Goal: Contribute content

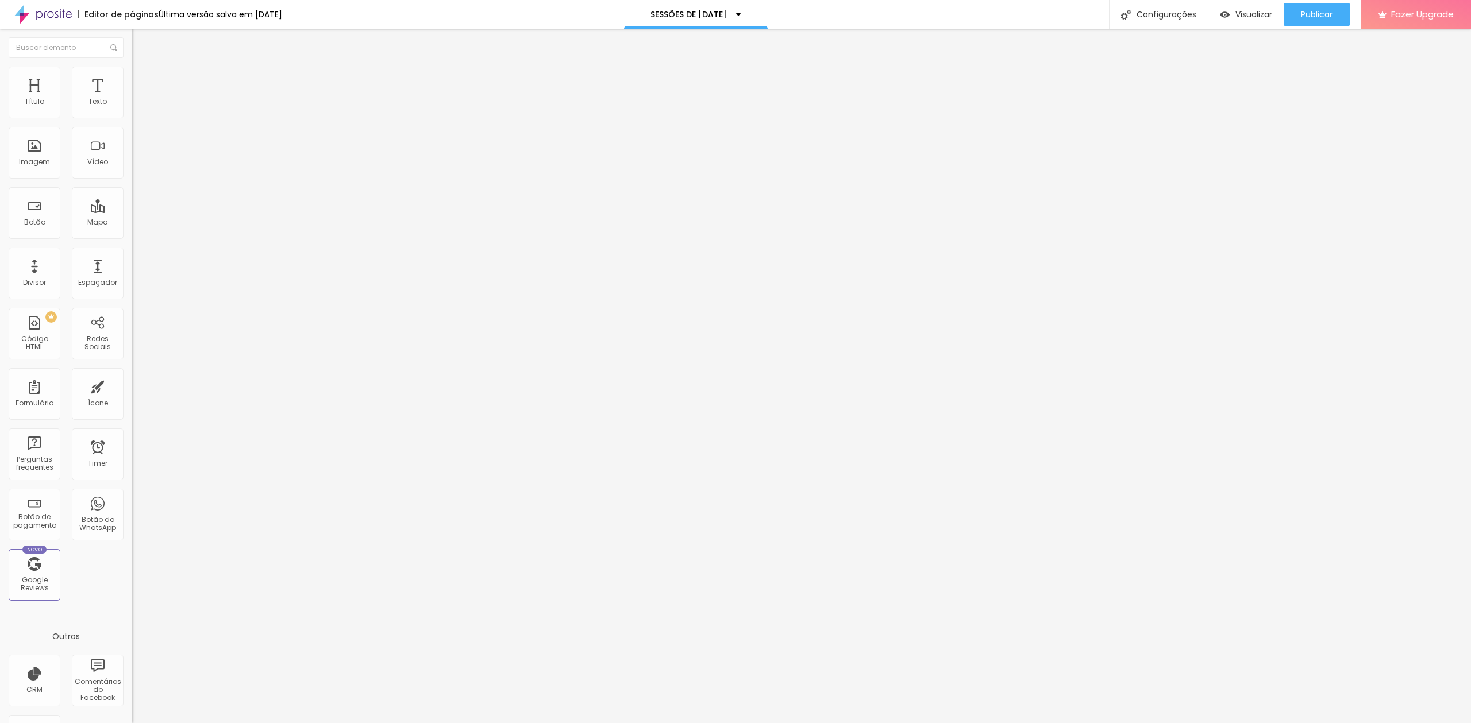
drag, startPoint x: 22, startPoint y: 132, endPoint x: 0, endPoint y: 130, distance: 22.5
click at [132, 130] on div "Texto EU QUERO Alinhamento Tamanho Normal Pequeno Normal Grande Link URL [URL][…" at bounding box center [198, 177] width 132 height 174
type input "ESGOTADO"
click at [132, 237] on input "[URL][DOMAIN_NAME]" at bounding box center [201, 230] width 138 height 11
click at [132, 257] on img at bounding box center [135, 254] width 6 height 6
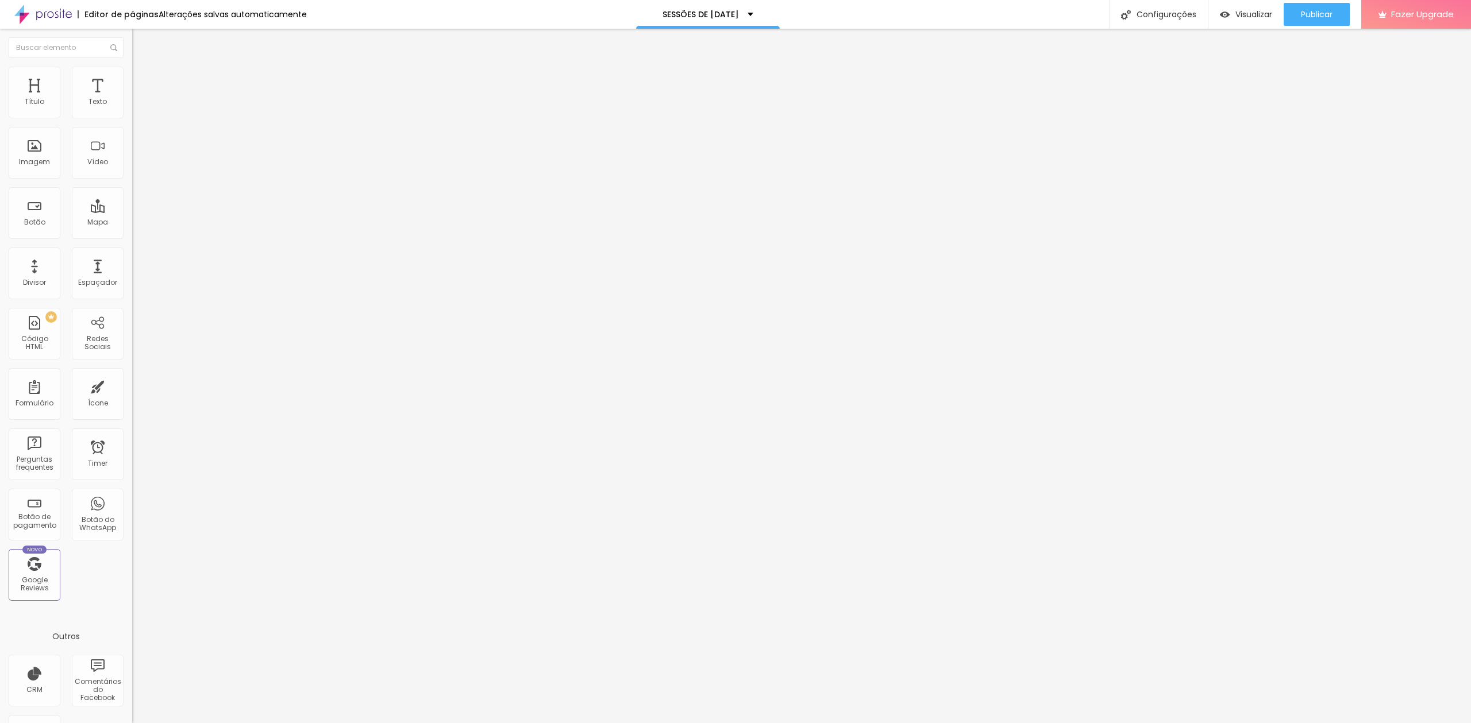
click at [132, 108] on input "EU QUERO" at bounding box center [201, 102] width 138 height 11
type input "e"
type input "ESGOTADO"
click at [132, 260] on div "Abrir em uma nova aba" at bounding box center [198, 257] width 132 height 13
click at [132, 237] on input "[URL][DOMAIN_NAME]" at bounding box center [201, 230] width 138 height 11
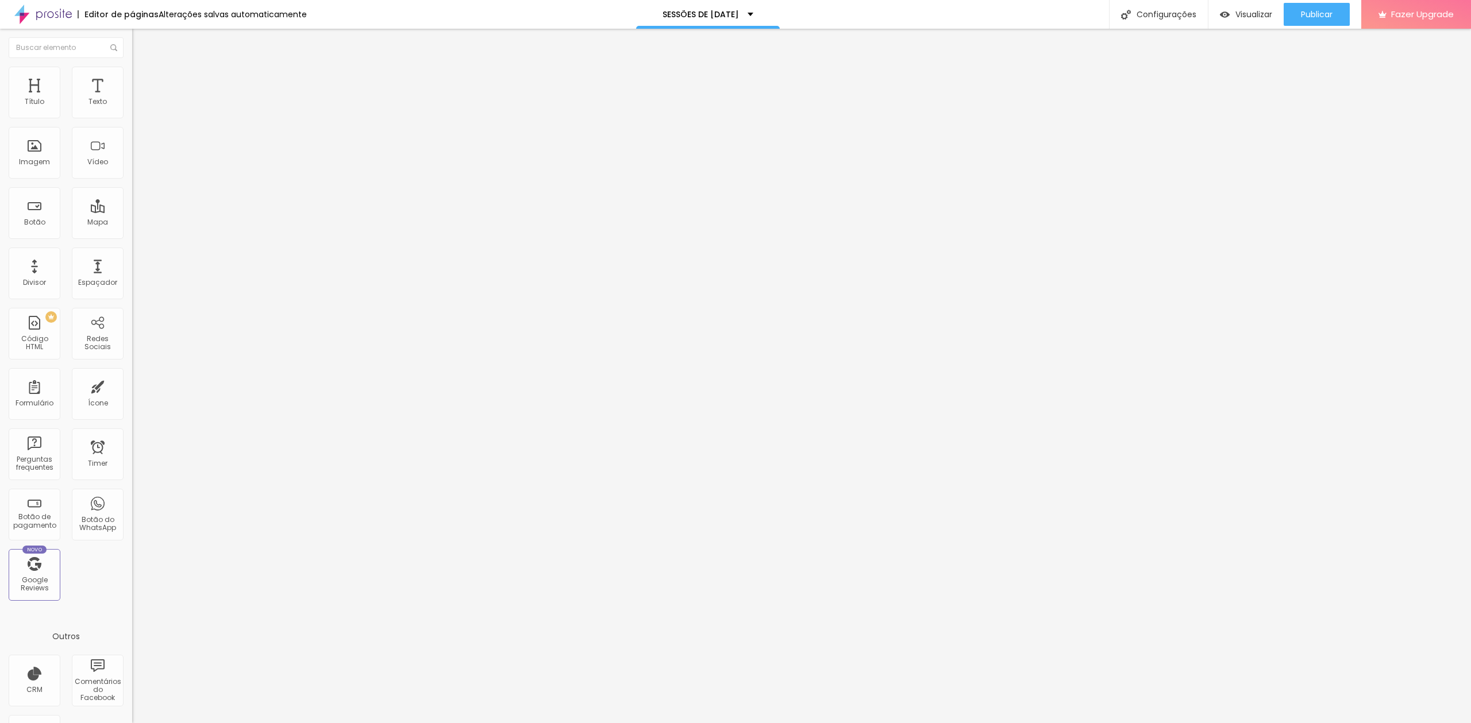
click at [132, 108] on input "EU QUERO" at bounding box center [201, 102] width 138 height 11
type input "ESGOTADO"
click at [132, 257] on img at bounding box center [135, 254] width 6 height 6
click at [132, 237] on input "[URL][DOMAIN_NAME]" at bounding box center [201, 230] width 138 height 11
click at [1301, 15] on span "Publicar" at bounding box center [1317, 14] width 32 height 9
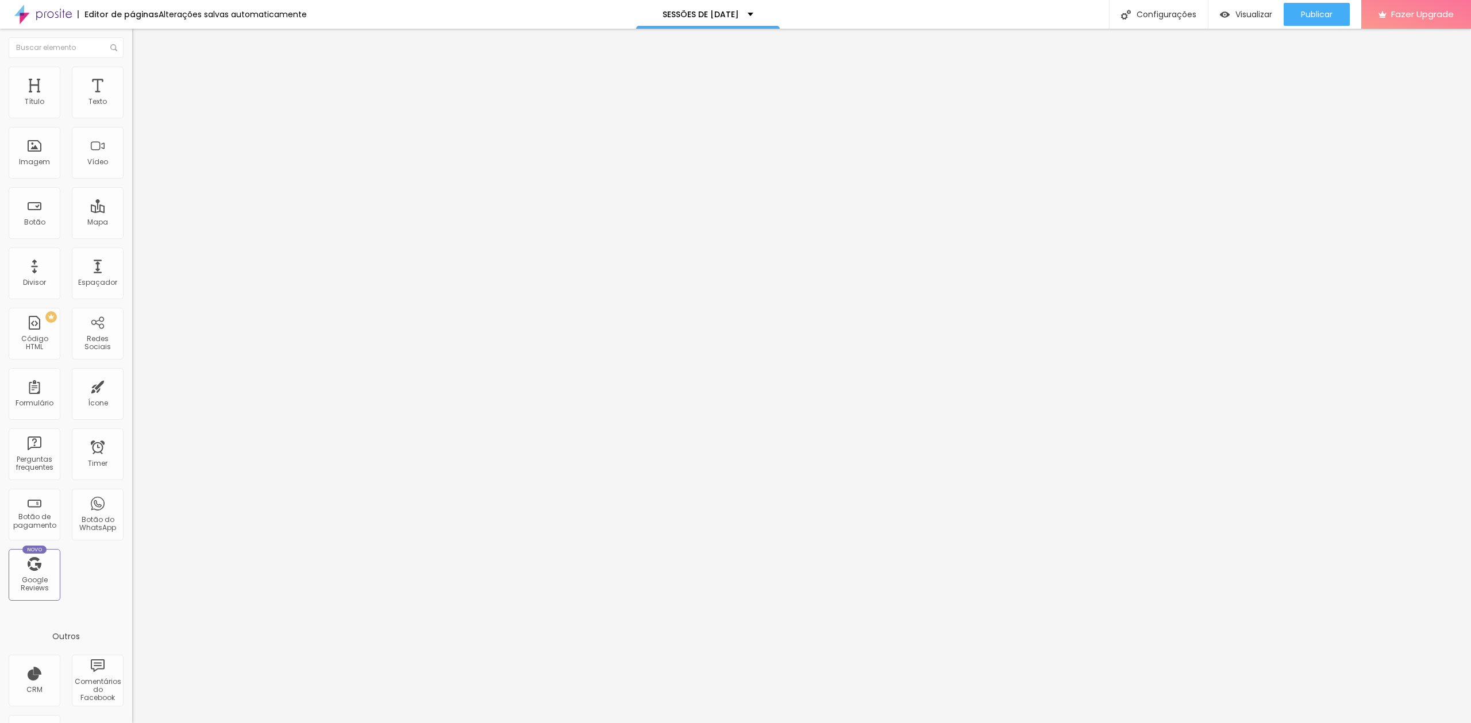
click at [55, 17] on img at bounding box center [42, 14] width 57 height 29
click at [132, 251] on div at bounding box center [198, 251] width 132 height 0
click at [132, 257] on img at bounding box center [135, 254] width 6 height 6
click at [141, 38] on img "button" at bounding box center [145, 41] width 9 height 9
click at [41, 19] on img at bounding box center [42, 14] width 57 height 29
